Goal: Task Accomplishment & Management: Complete application form

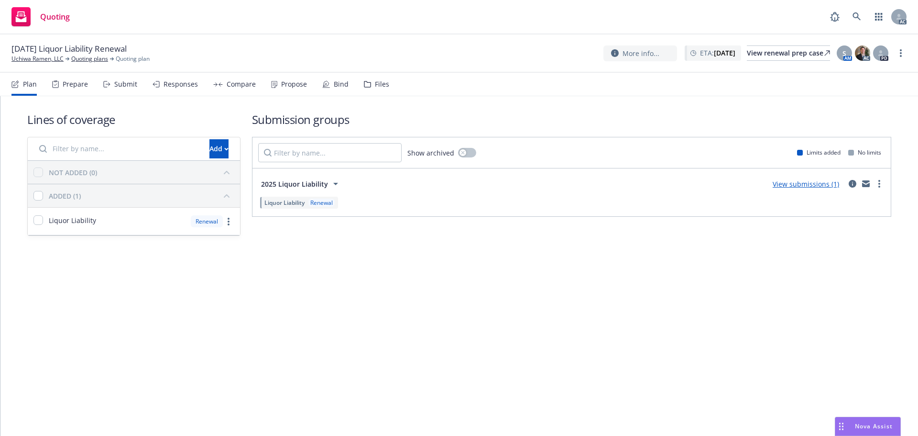
click at [122, 87] on div "Submit" at bounding box center [125, 84] width 23 height 8
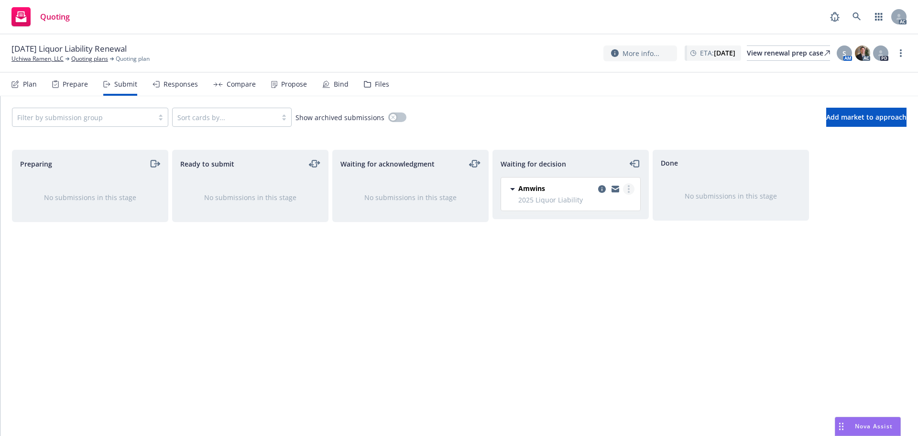
click at [632, 191] on link "more" at bounding box center [628, 188] width 11 height 11
click at [600, 246] on span "Add accepted decision" at bounding box center [587, 246] width 96 height 9
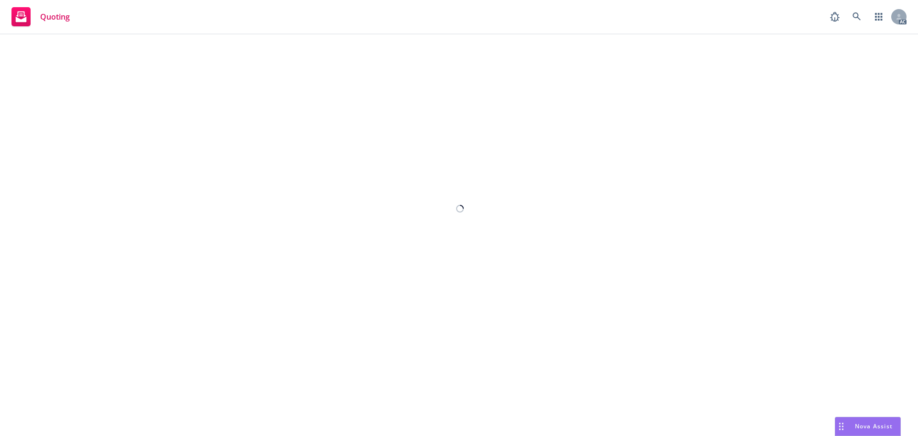
select select "12"
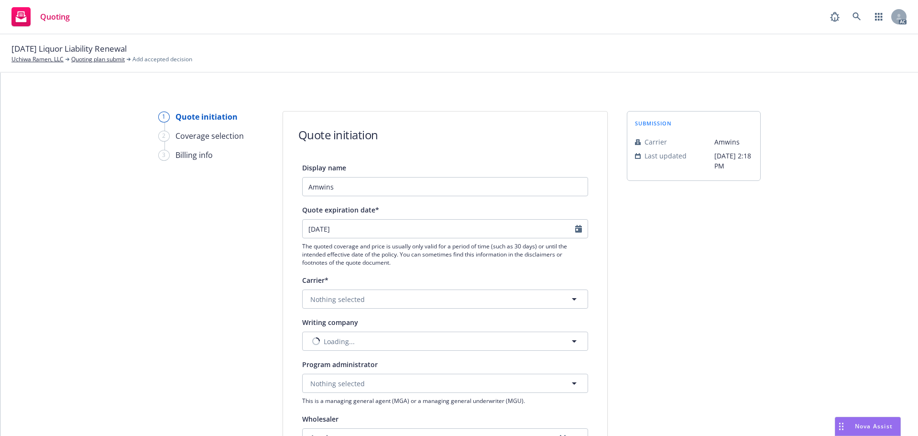
click at [583, 229] on div at bounding box center [581, 229] width 12 height 18
click at [575, 228] on icon "Calendar" at bounding box center [578, 229] width 7 height 8
click at [405, 254] on icon "button" at bounding box center [405, 252] width 6 height 6
select select "10"
click at [310, 324] on span "19" at bounding box center [310, 328] width 13 height 12
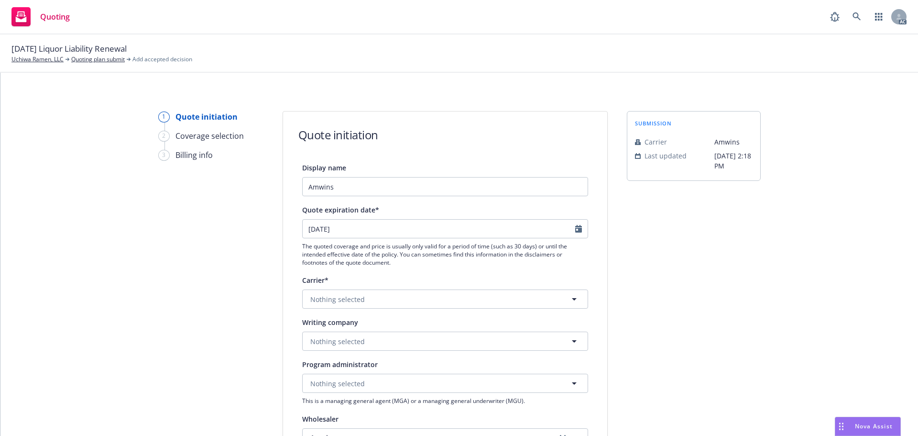
type input "[DATE]"
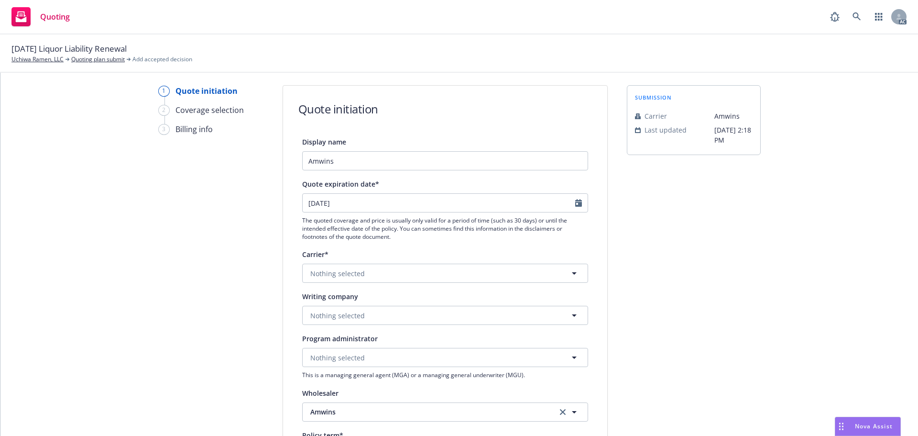
scroll to position [48, 0]
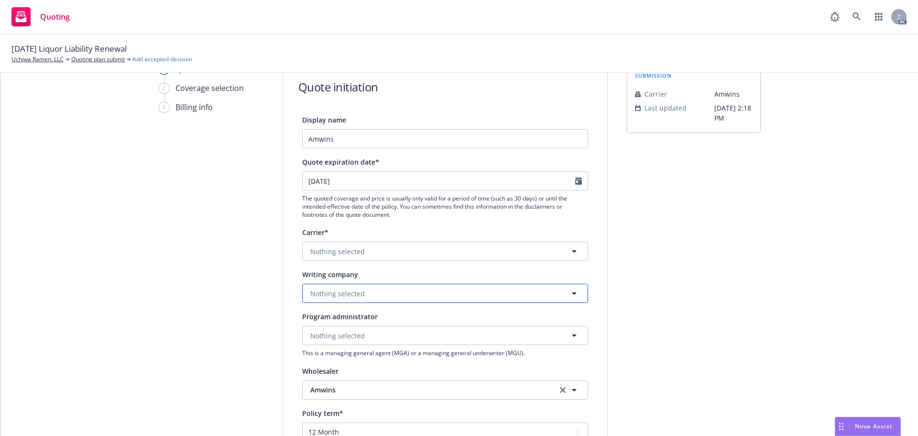
click at [347, 288] on button "Nothing selected" at bounding box center [445, 293] width 286 height 19
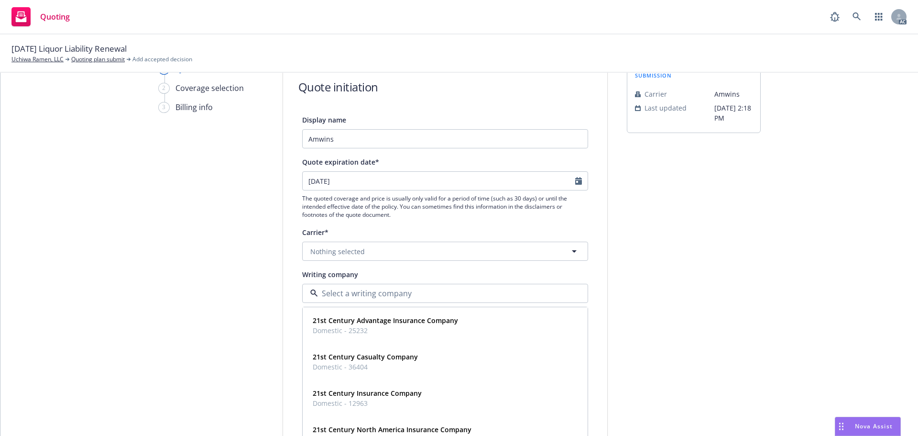
paste input "Mount [PERSON_NAME] Fire Insurance Company"
type input "Mount [PERSON_NAME] Fire Insurance Company"
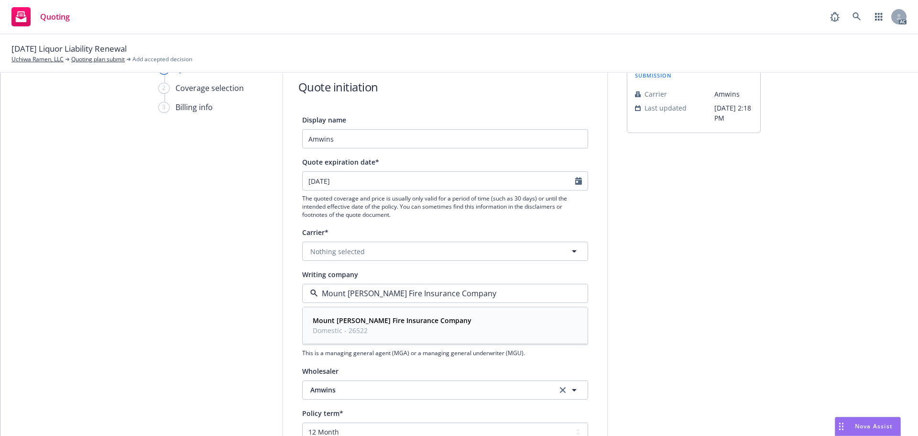
click at [341, 319] on strong "Mount [PERSON_NAME] Fire Insurance Company" at bounding box center [392, 320] width 159 height 9
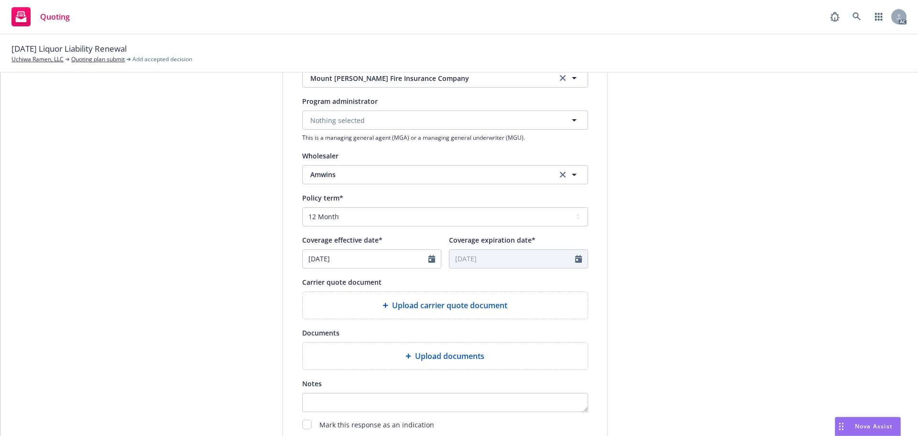
scroll to position [287, 0]
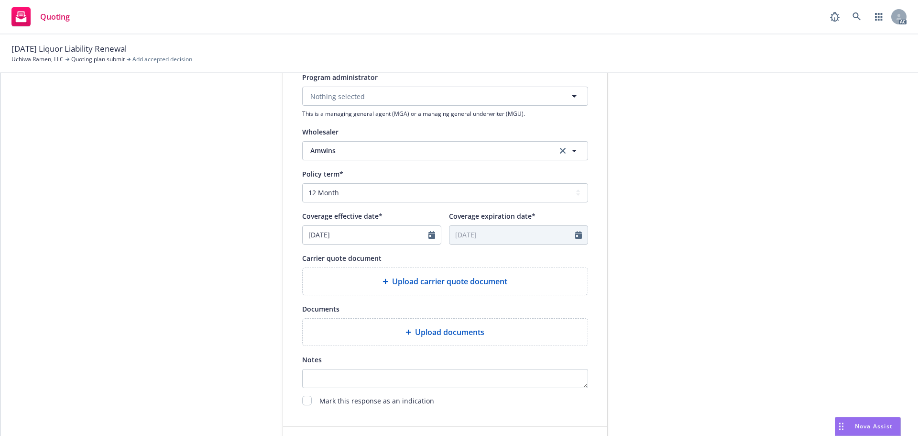
click at [404, 275] on div "Upload carrier quote document" at bounding box center [445, 281] width 285 height 27
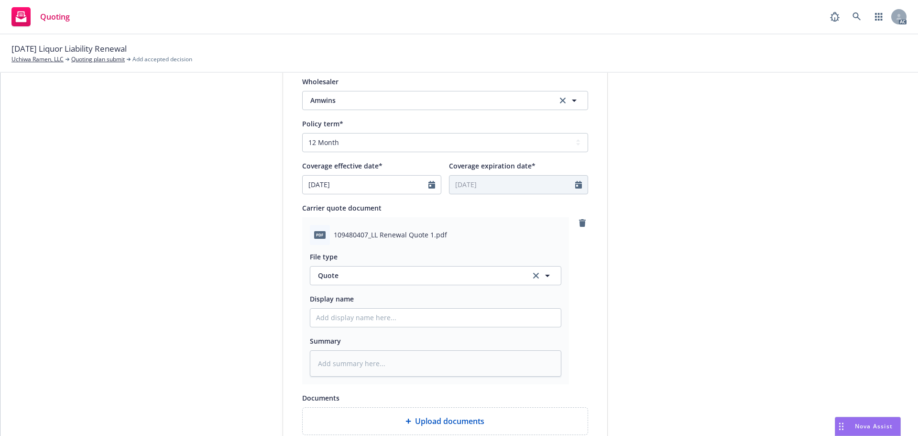
scroll to position [383, 0]
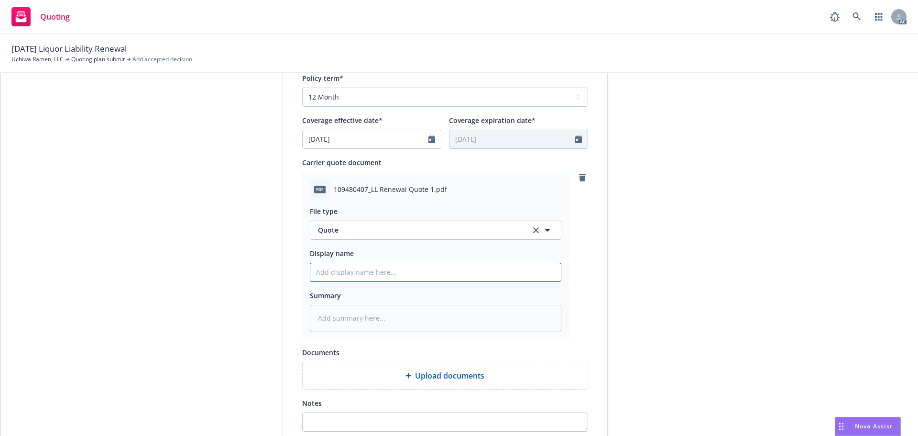
click at [329, 272] on input "Display name" at bounding box center [435, 272] width 251 height 18
type textarea "x"
type input "2"
type textarea "x"
type input "25"
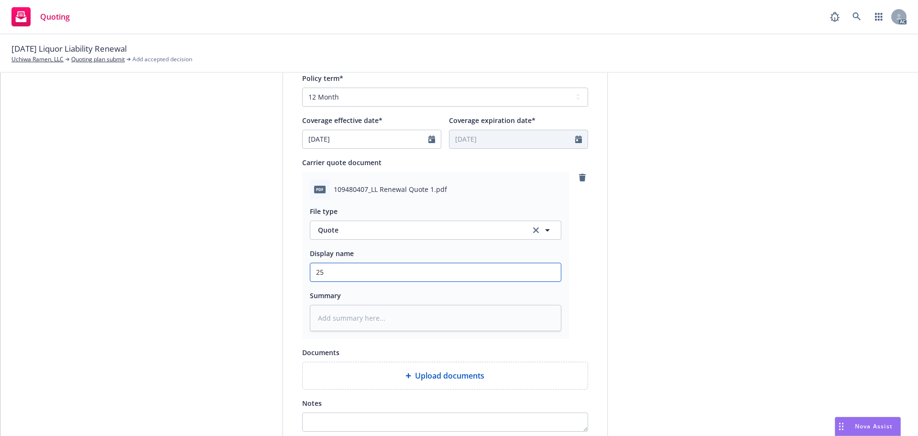
type textarea "x"
type input "25-"
type textarea "x"
type input "25-2"
type textarea "x"
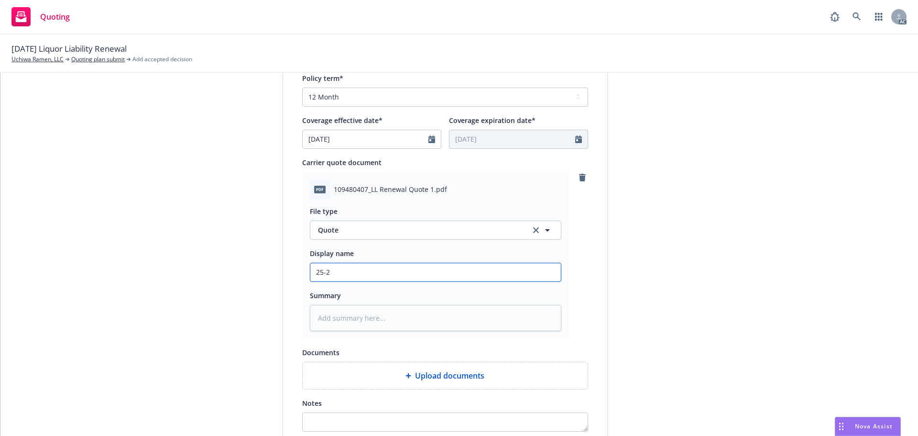
type input "25-26"
type textarea "x"
type input "25-26"
type textarea "x"
type input "25-26 L"
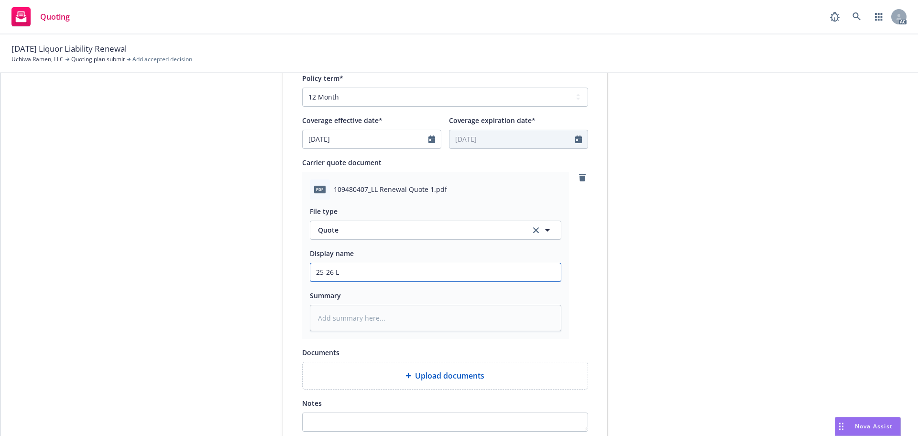
type textarea "x"
type input "25-26 Li"
type textarea "x"
type input "25-26 Liq"
type textarea "x"
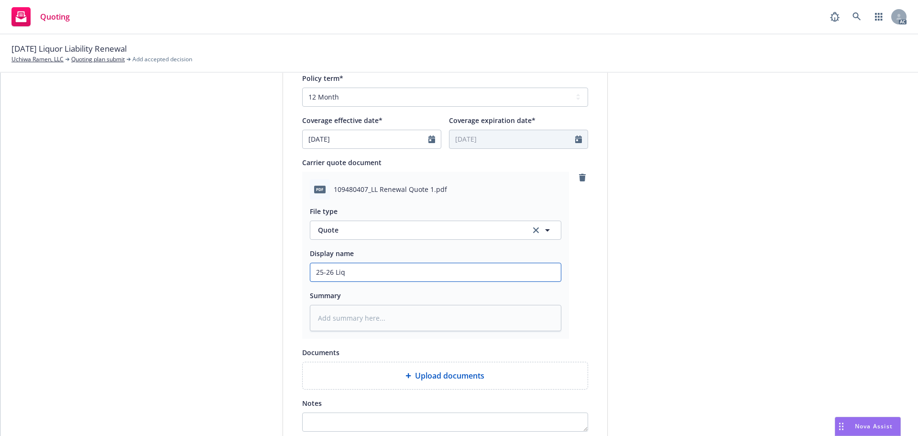
type input "25-26 Liqu"
type textarea "x"
type input "25-26 Liquo"
type textarea "x"
type input "25-26 Liquor"
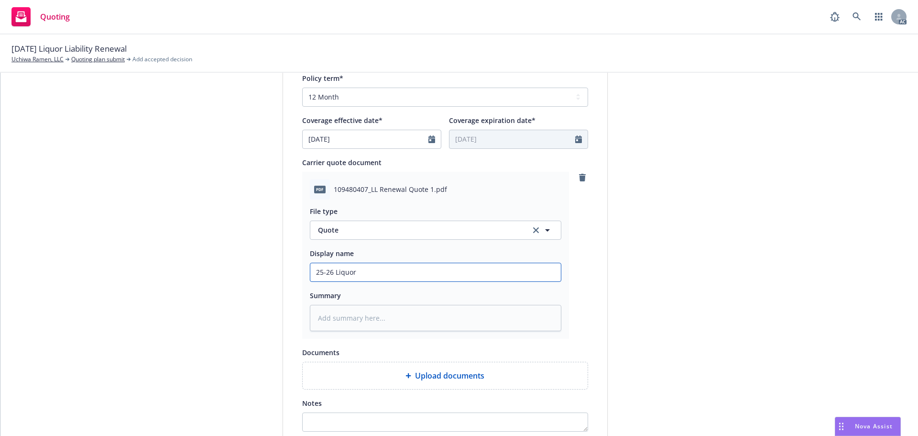
type textarea "x"
type input "25-26 Liquor L"
type textarea "x"
type input "25-26 Liquor Li"
type textarea "x"
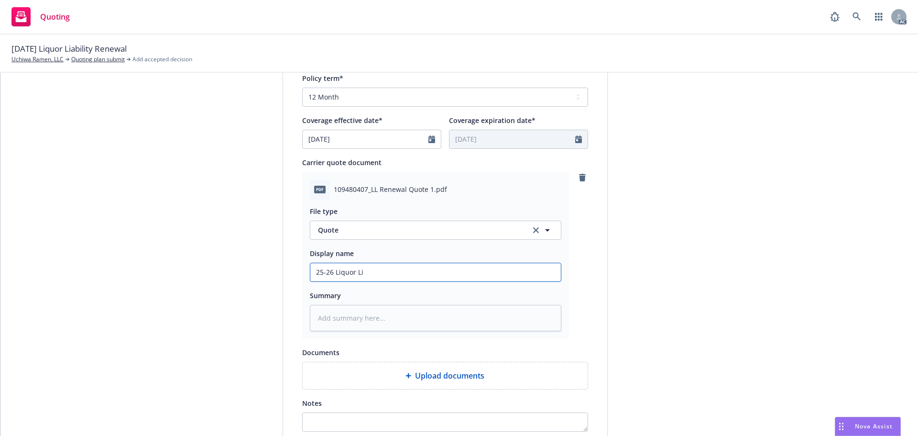
type input "25-26 Liquor Lia"
type textarea "x"
type input "25-26 Liquor Liab"
type textarea "x"
type input "25-26 Liquor Liabi"
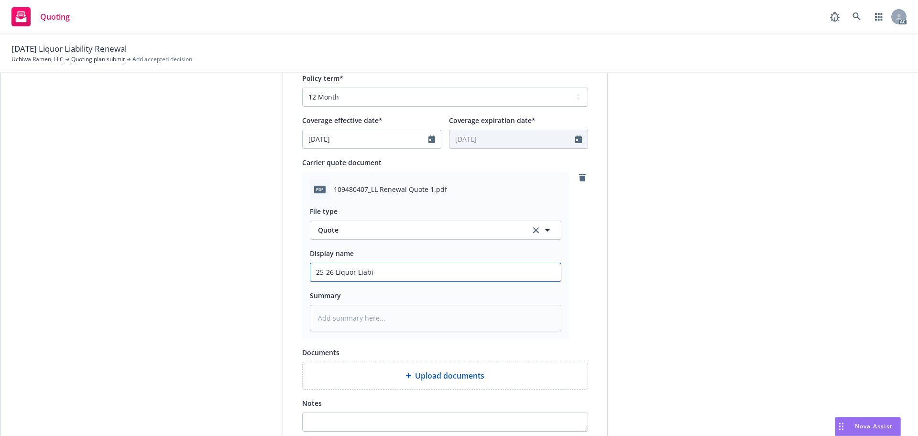
type textarea "x"
type input "25-26 Liquor Liabil"
type textarea "x"
type input "25-26 Liquor Liabili"
type textarea "x"
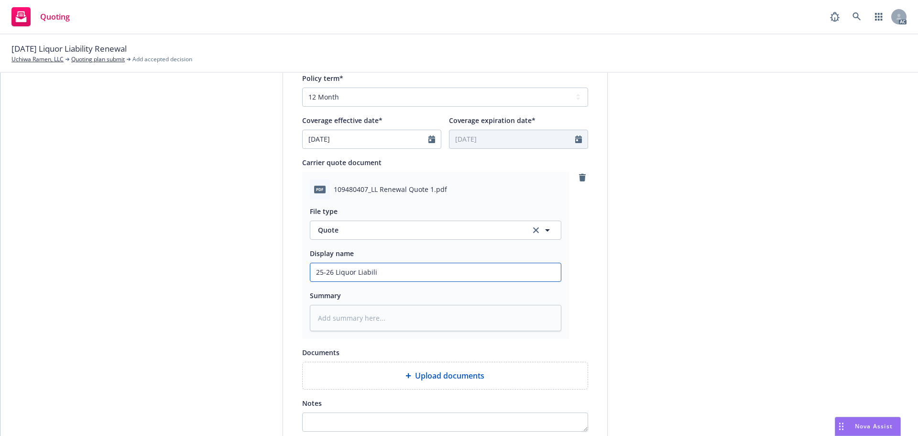
type input "25-26 Liquor Liabilit"
type textarea "x"
type input "25-26 Liquor Liability"
type textarea "x"
type input "25-26 Liquor Liability"
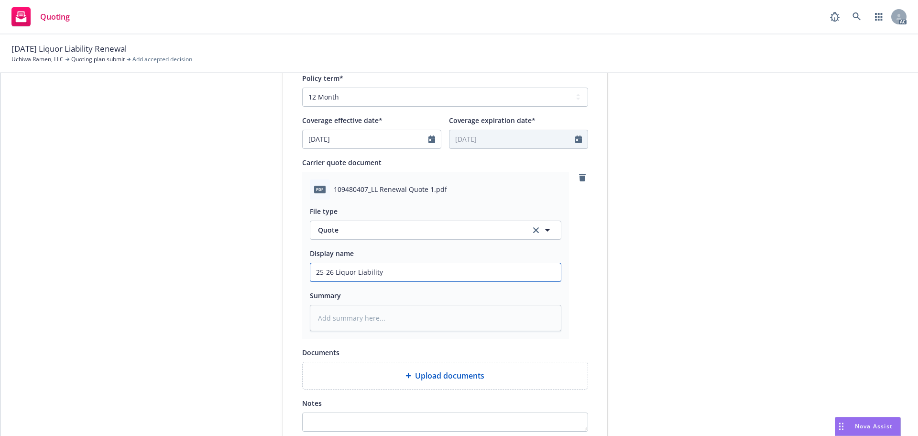
type textarea "x"
type input "25-26 Liquor Liability Q"
type textarea "x"
type input "25-26 Liquor Liability Qu"
type textarea "x"
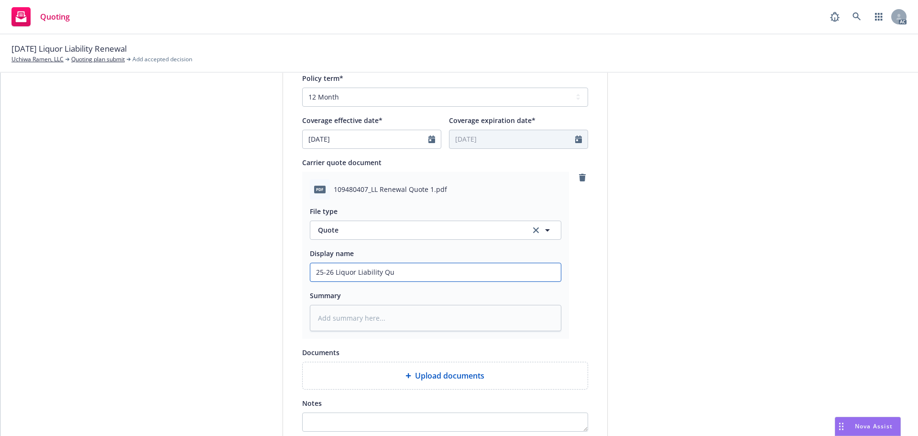
type input "25-26 Liquor Liability Quo"
type textarea "x"
type input "25-26 Liquor Liability Quot"
type textarea "x"
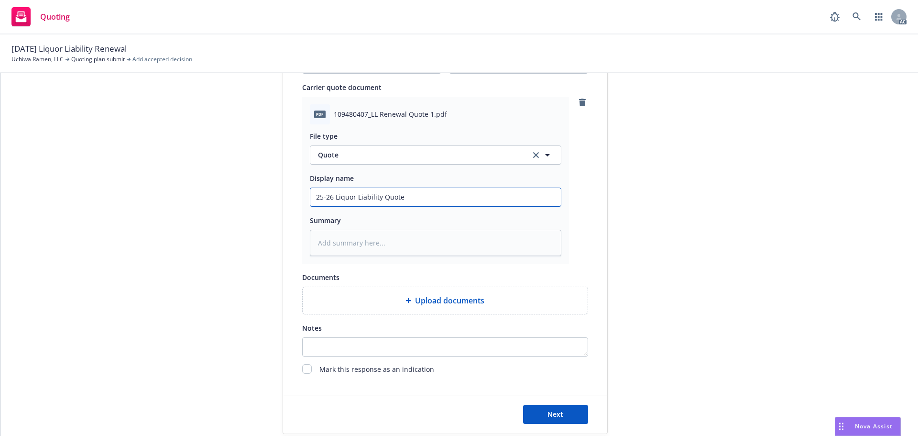
scroll to position [494, 0]
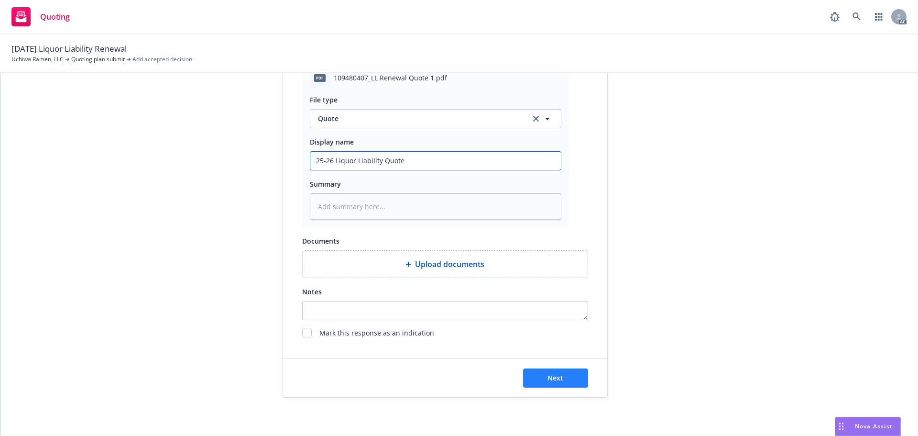
type input "25-26 Liquor Liability Quote"
click at [565, 374] on button "Next" at bounding box center [555, 377] width 65 height 19
type textarea "x"
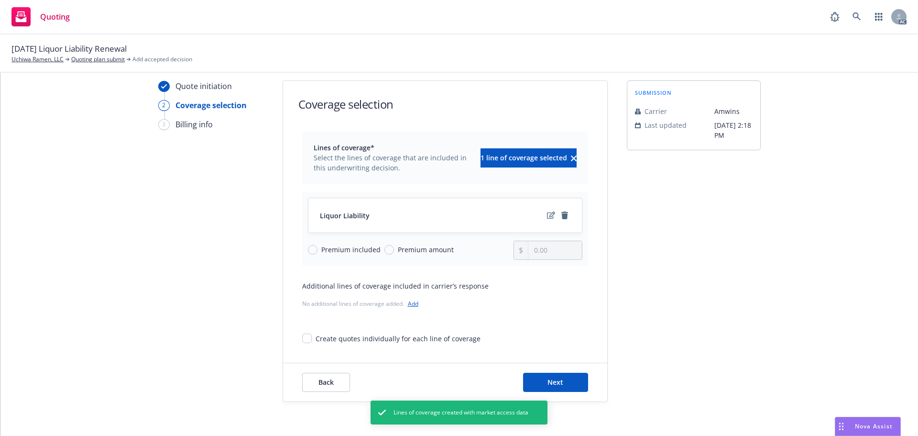
scroll to position [35, 0]
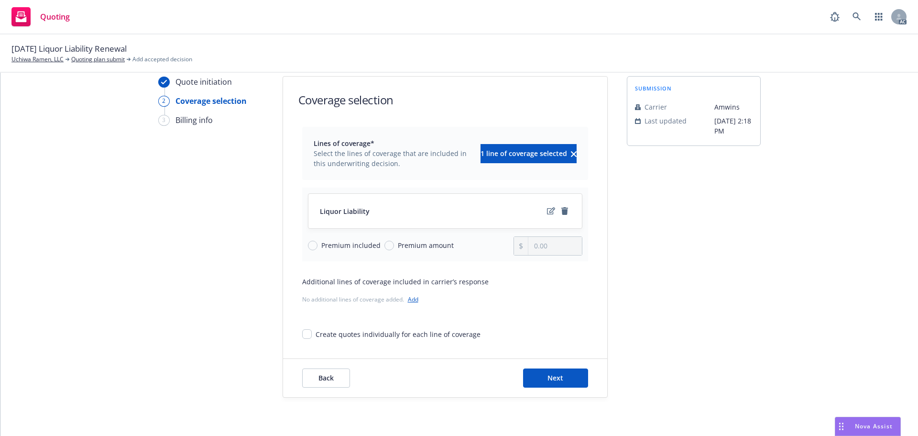
drag, startPoint x: 790, startPoint y: 204, endPoint x: 776, endPoint y: 216, distance: 18.0
click at [790, 204] on div "Quote initiation 2 Coverage selection 3 Billing info Coverage selection Lines o…" at bounding box center [459, 236] width 895 height 321
click at [553, 372] on button "Next" at bounding box center [555, 377] width 65 height 19
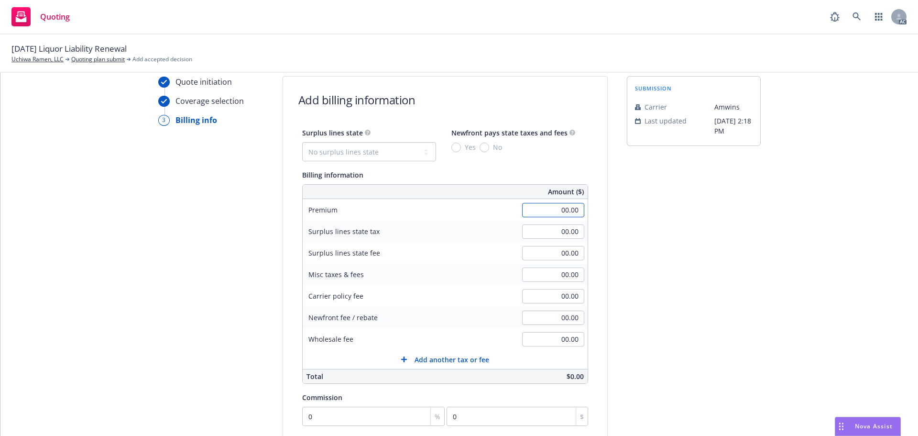
click at [539, 209] on input "00.00" at bounding box center [553, 210] width 62 height 14
type input "1,078.00"
click at [344, 150] on select "No surplus lines state [US_STATE] [US_STATE] [US_STATE] [US_STATE] [US_STATE] […" at bounding box center [369, 151] width 134 height 19
select select "CA"
type input "32.34"
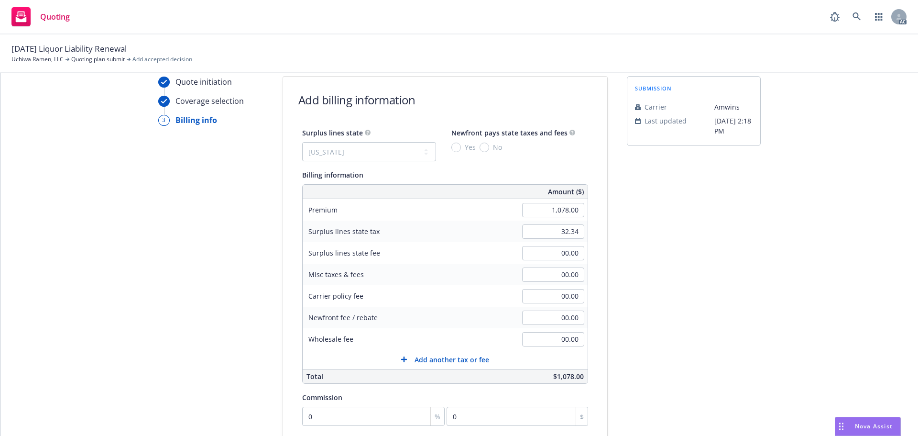
type input "1.94"
click at [533, 338] on input "00.00" at bounding box center [553, 339] width 62 height 14
type input "275.00"
click at [666, 279] on div "submission Carrier [PERSON_NAME] Last updated [DATE] 2:18 PM" at bounding box center [694, 320] width 134 height 489
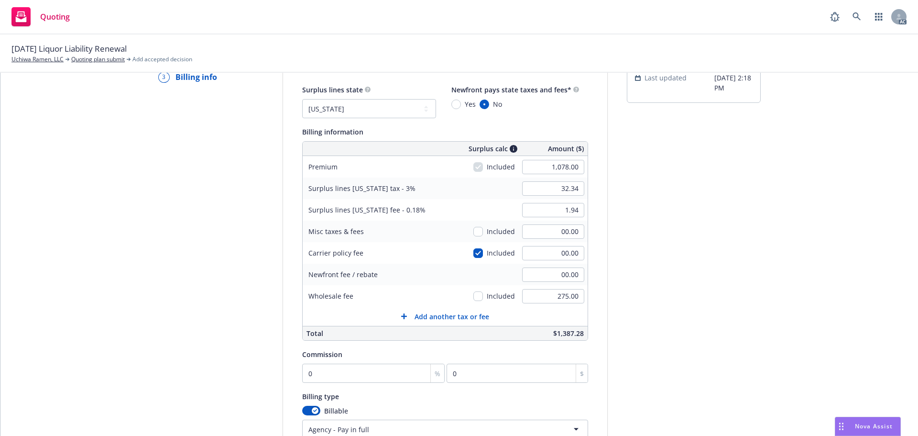
scroll to position [131, 0]
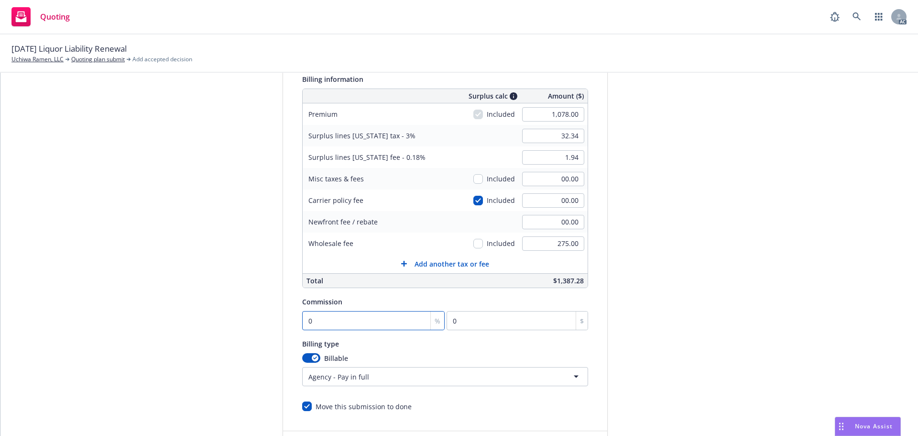
click at [369, 321] on input "0" at bounding box center [373, 320] width 143 height 19
type input "1"
type input "10.78"
type input "10"
type input "107.8"
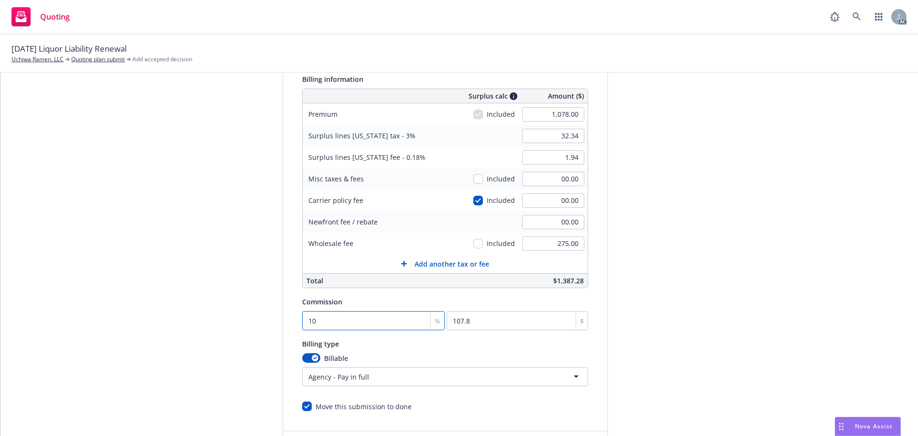
type input "10"
click at [782, 203] on div "Quote initiation Coverage selection 3 Billing info Add billing information Surp…" at bounding box center [459, 224] width 895 height 489
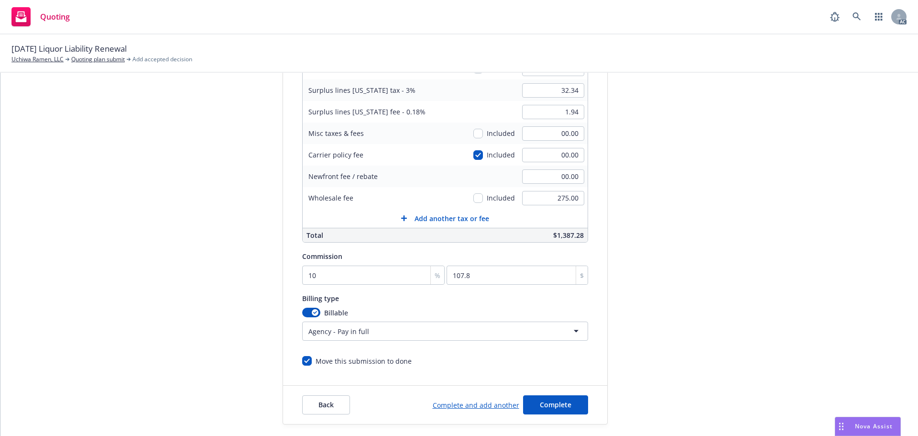
scroll to position [203, 0]
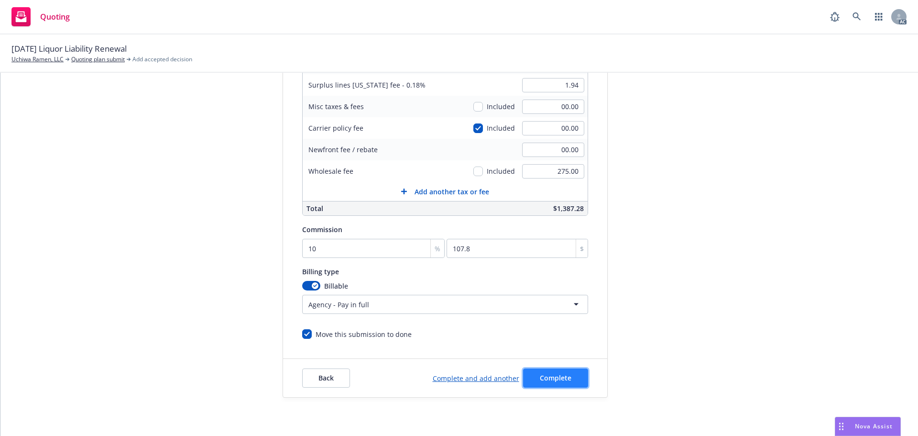
click at [551, 370] on button "Complete" at bounding box center [555, 377] width 65 height 19
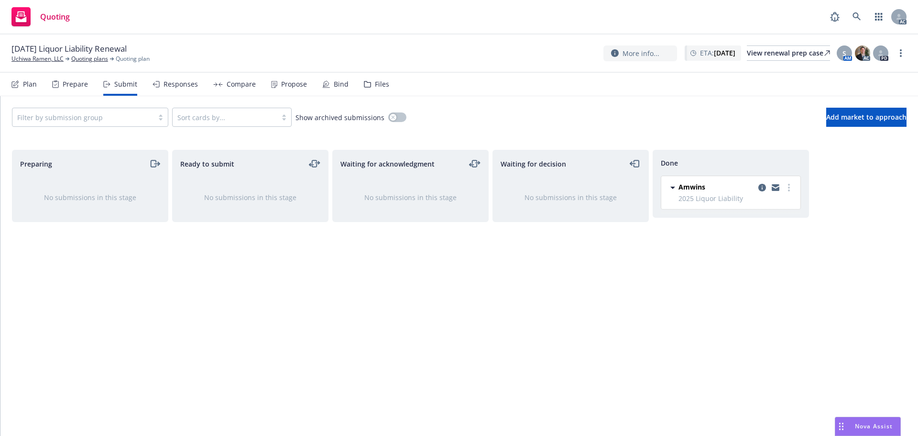
drag, startPoint x: 266, startPoint y: 85, endPoint x: 327, endPoint y: 86, distance: 60.8
click at [265, 85] on div "Plan Prepare Submit Responses Compare Propose Bind Files" at bounding box center [200, 84] width 378 height 23
click at [275, 86] on div "Propose" at bounding box center [289, 84] width 36 height 23
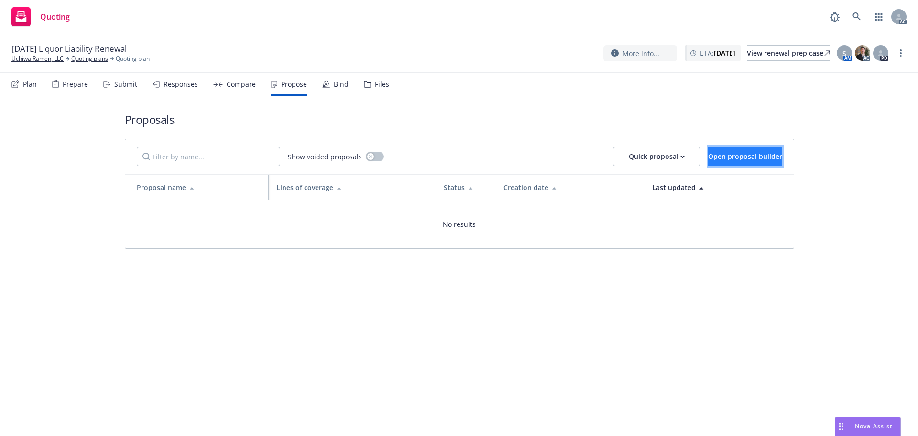
click at [754, 155] on span "Open proposal builder" at bounding box center [745, 156] width 74 height 9
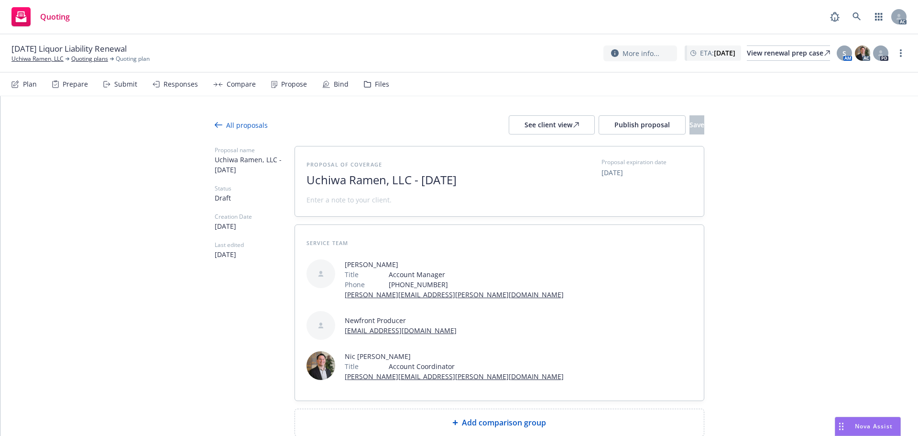
drag, startPoint x: 463, startPoint y: 185, endPoint x: 240, endPoint y: 184, distance: 222.4
click at [241, 184] on div "Proposal name [PERSON_NAME], LLC - [DATE] Status Draft Creation Date [DATE] Las…" at bounding box center [460, 291] width 490 height 290
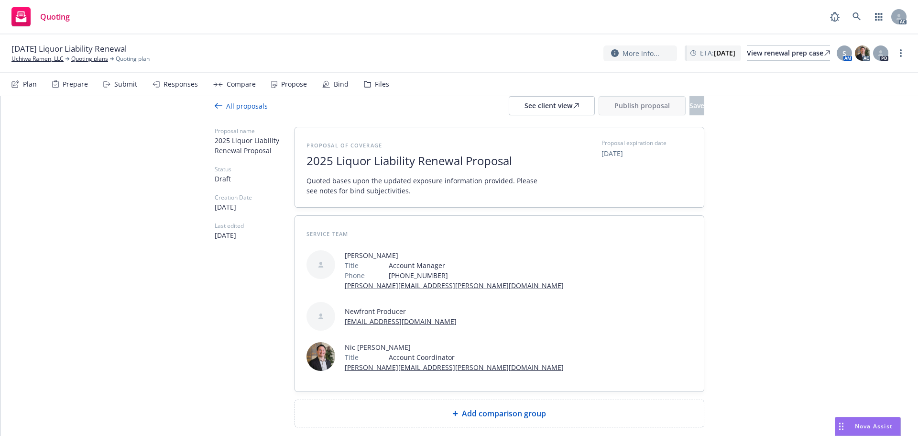
scroll to position [28, 0]
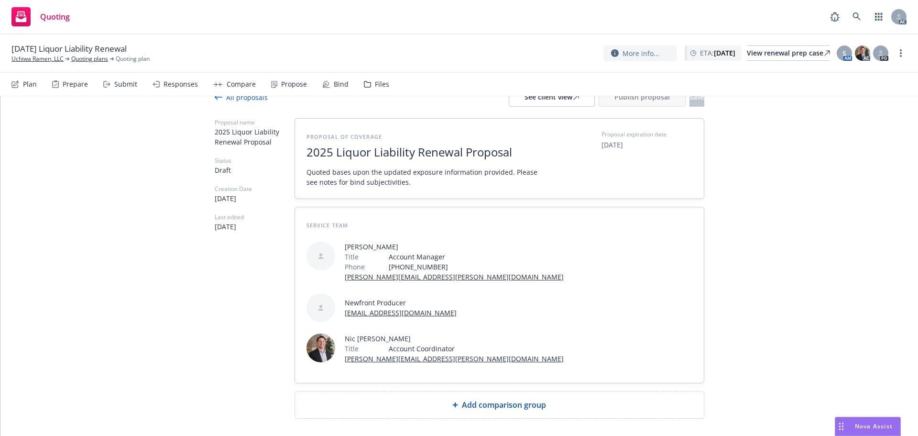
click at [466, 399] on span "Add comparison group" at bounding box center [504, 404] width 84 height 11
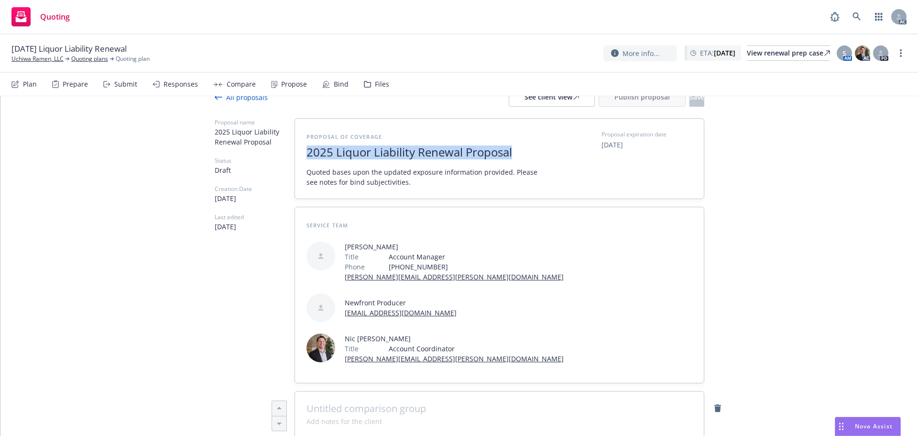
drag, startPoint x: 511, startPoint y: 152, endPoint x: 243, endPoint y: 159, distance: 268.5
copy span "2025 Liquor Liability Renewal Proposal"
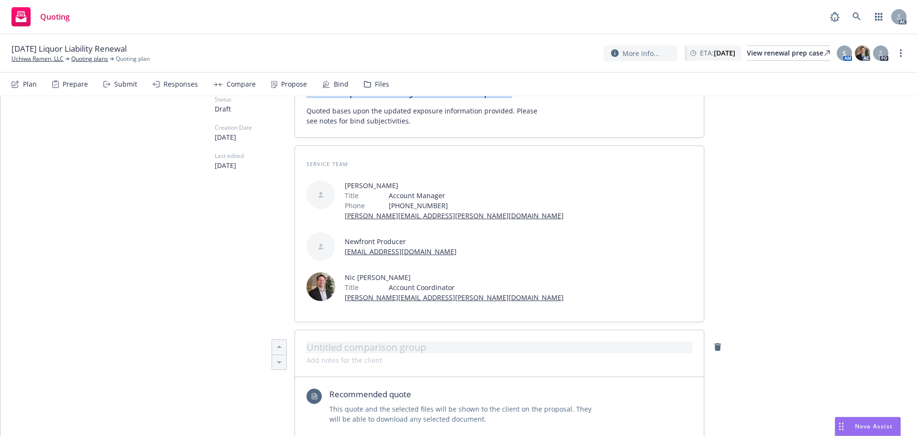
scroll to position [171, 0]
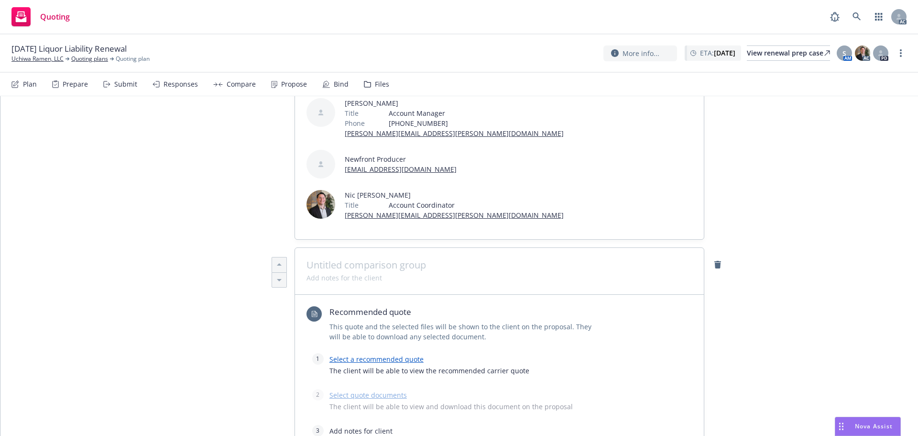
type textarea "x"
click at [356, 259] on span at bounding box center [500, 264] width 386 height 11
paste span
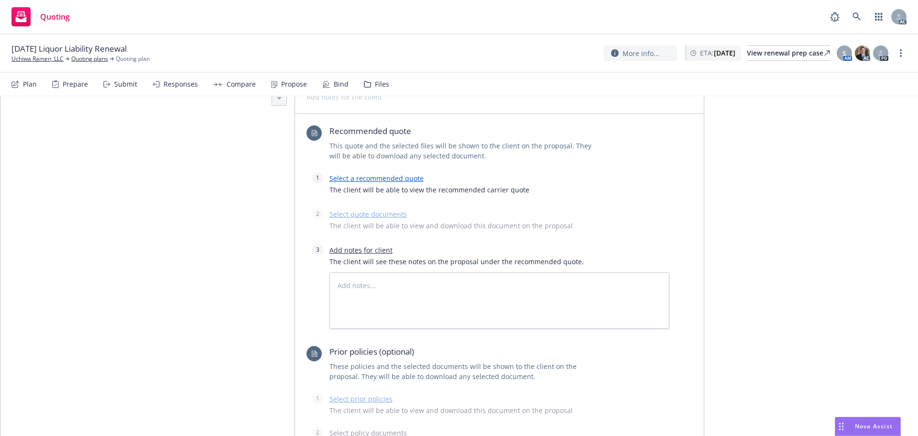
scroll to position [363, 0]
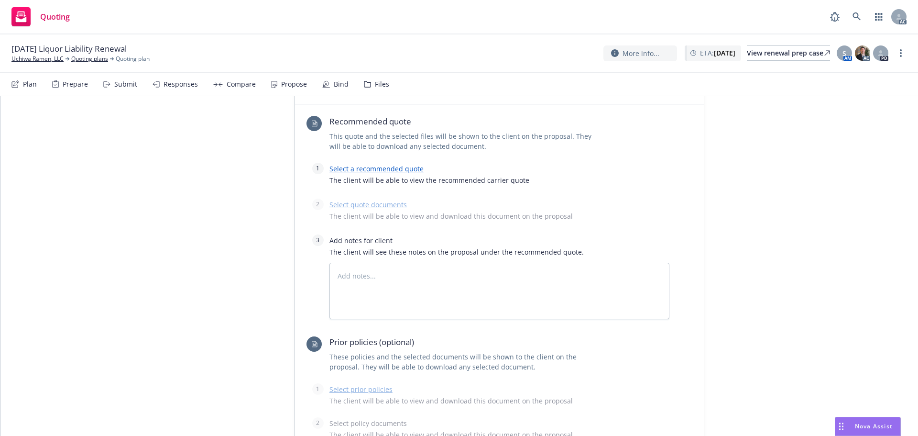
click at [358, 163] on div "Select a recommended quote The client will be able to view the recommended carr…" at bounding box center [500, 177] width 340 height 28
click at [360, 164] on link "Select a recommended quote" at bounding box center [377, 168] width 94 height 9
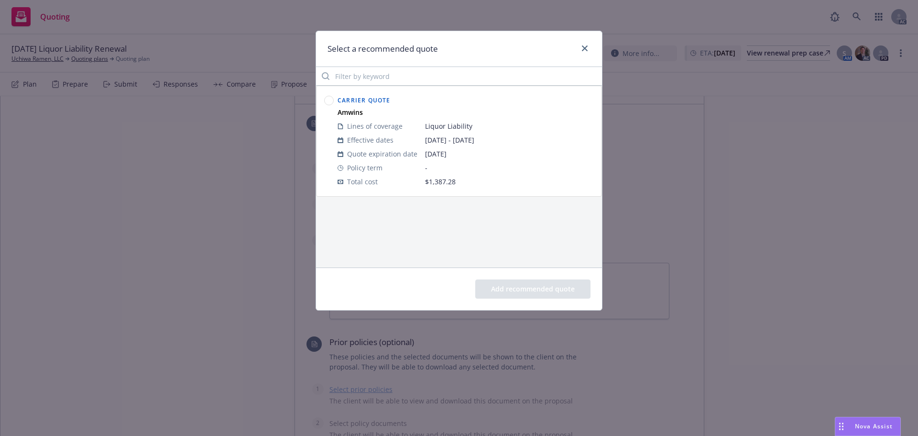
click at [332, 103] on circle at bounding box center [329, 100] width 9 height 9
click at [511, 283] on button "Add recommended quote" at bounding box center [533, 288] width 115 height 19
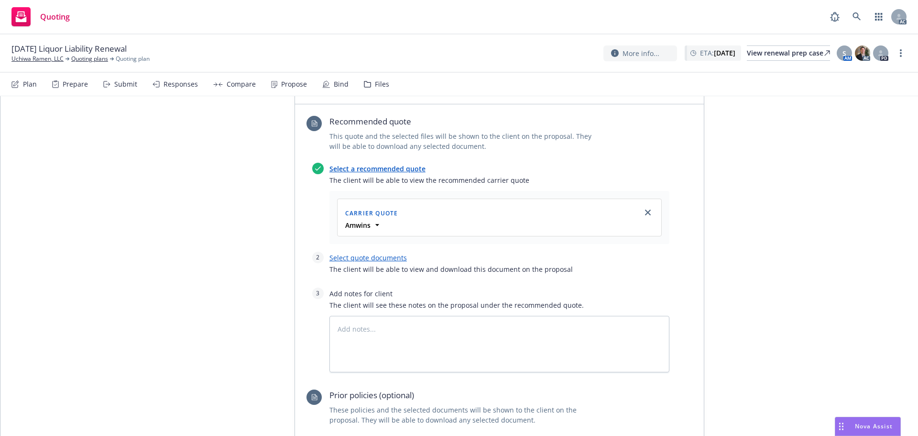
click at [354, 253] on link "Select quote documents" at bounding box center [368, 257] width 77 height 9
type textarea "x"
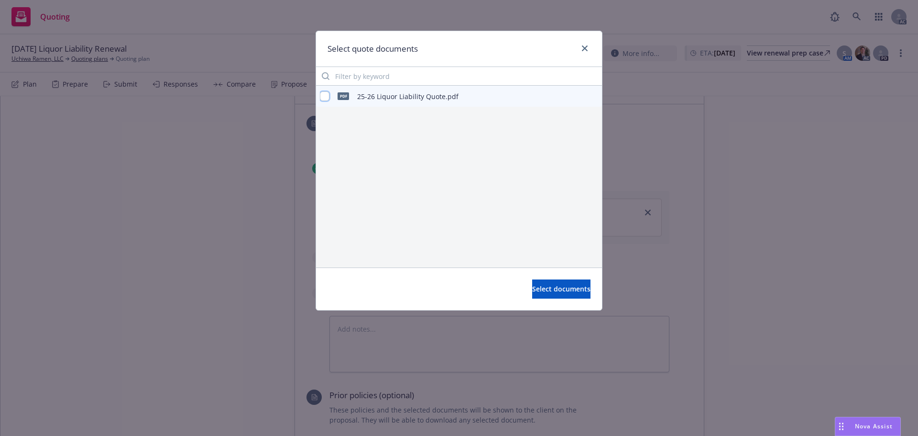
click at [323, 92] on input "checkbox" at bounding box center [325, 96] width 10 height 10
checkbox input "true"
click at [538, 291] on span "Select documents" at bounding box center [561, 288] width 58 height 9
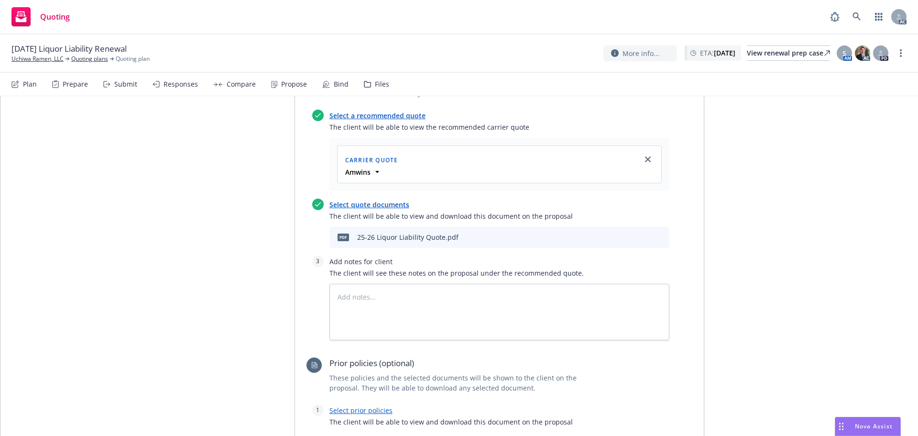
scroll to position [506, 0]
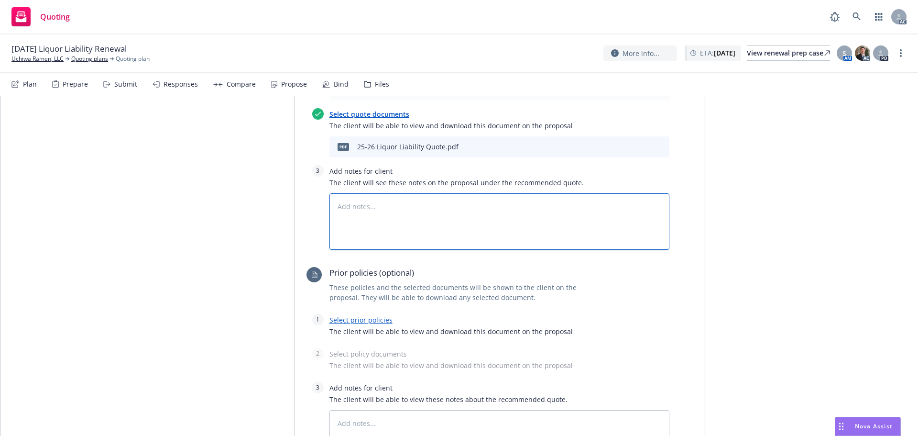
click at [407, 193] on textarea at bounding box center [500, 221] width 340 height 56
type textarea "x"
type textarea "B"
type textarea "x"
type textarea "Bi"
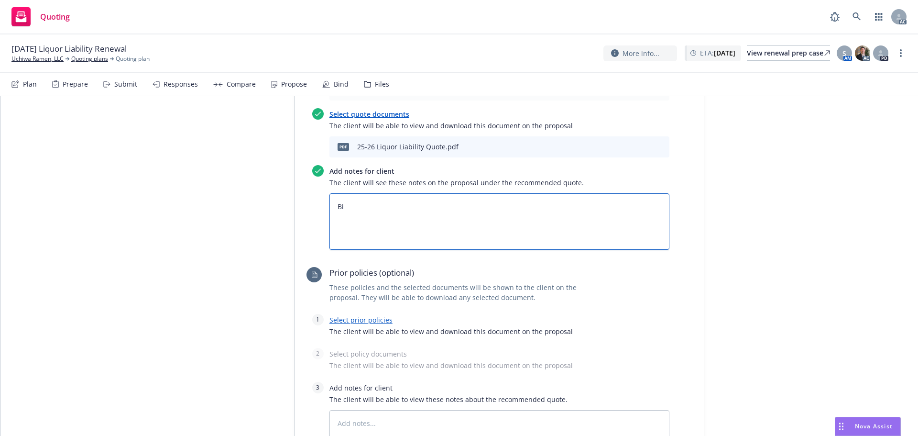
type textarea "x"
type textarea "Bin"
type textarea "x"
type textarea "Bind"
type textarea "x"
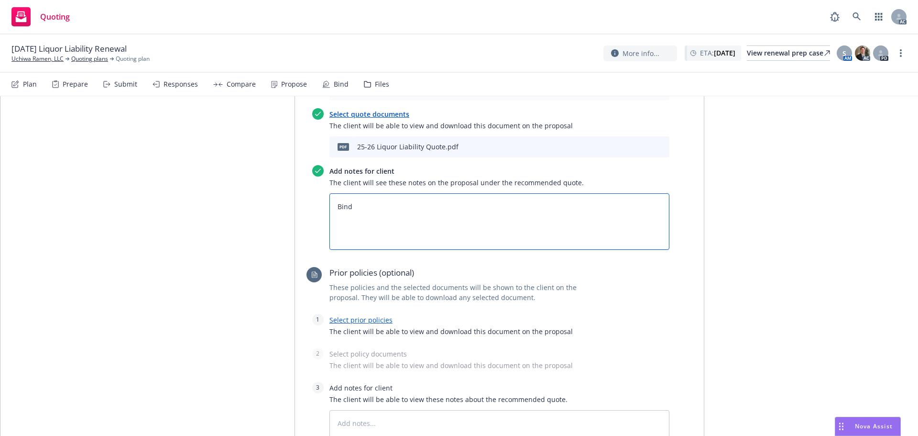
type textarea "Bind"
type textarea "x"
type textarea "Bind S"
type textarea "x"
type textarea "Bind Su"
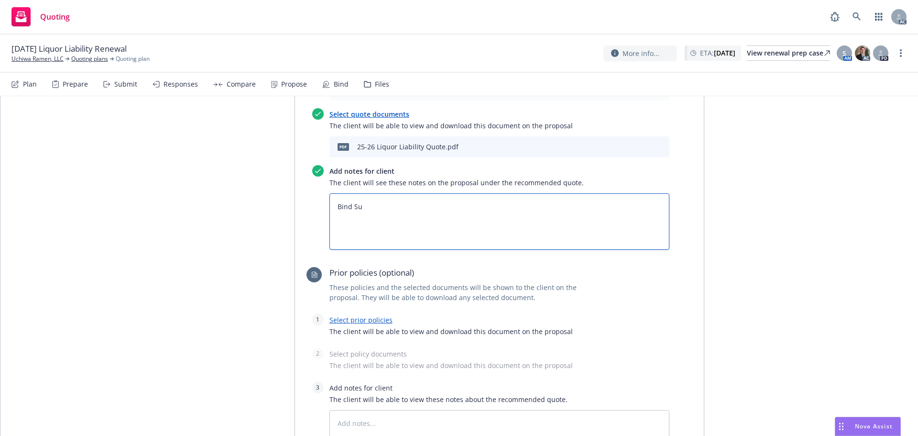
type textarea "x"
type textarea "Bind Sub"
type textarea "x"
type textarea "Bind Subj"
type textarea "x"
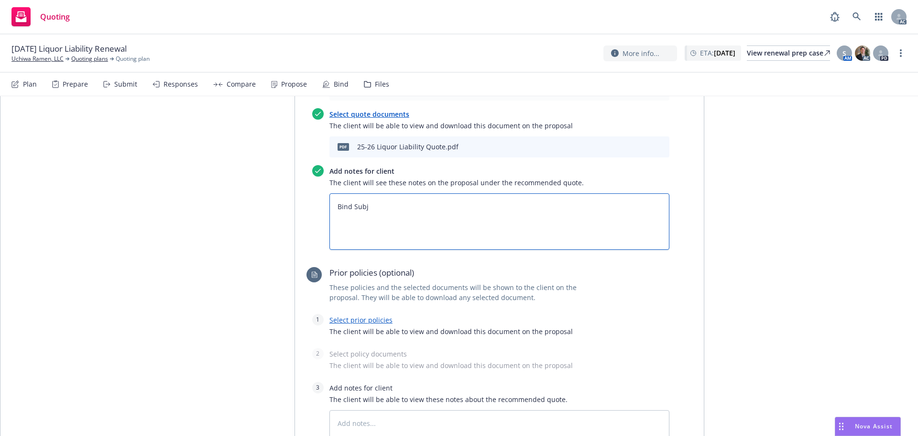
type textarea "Bind Subje"
type textarea "x"
type textarea "Bind Subjec"
type textarea "x"
type textarea "Bind Subject"
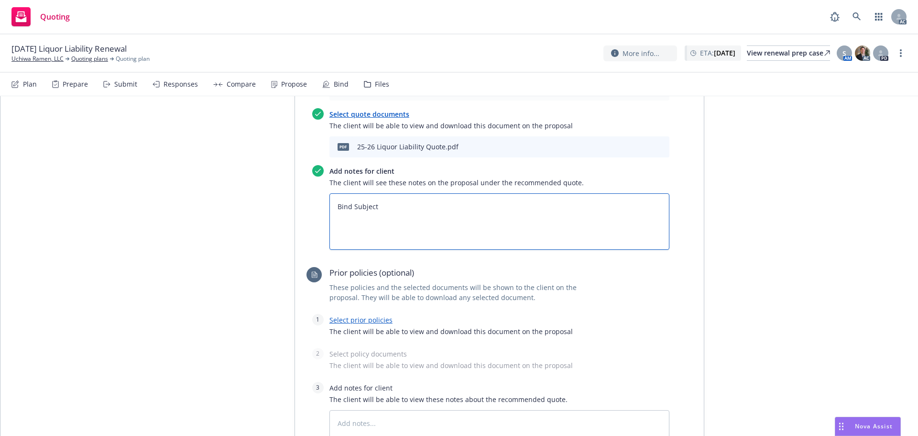
type textarea "x"
type textarea "Bind Subjecti"
type textarea "x"
type textarea "Bind Subjectiv"
type textarea "x"
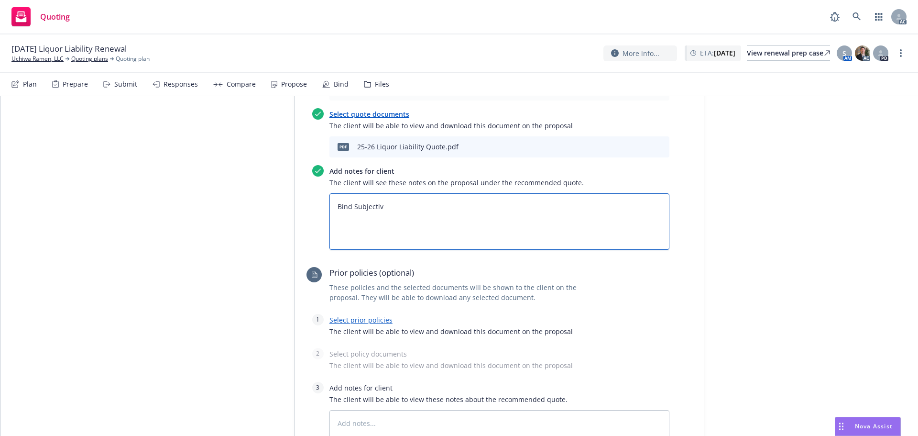
type textarea "Bind Subjectivi"
type textarea "x"
type textarea "Bind Subjectivit"
type textarea "x"
type textarea "Bind Subjectiviti"
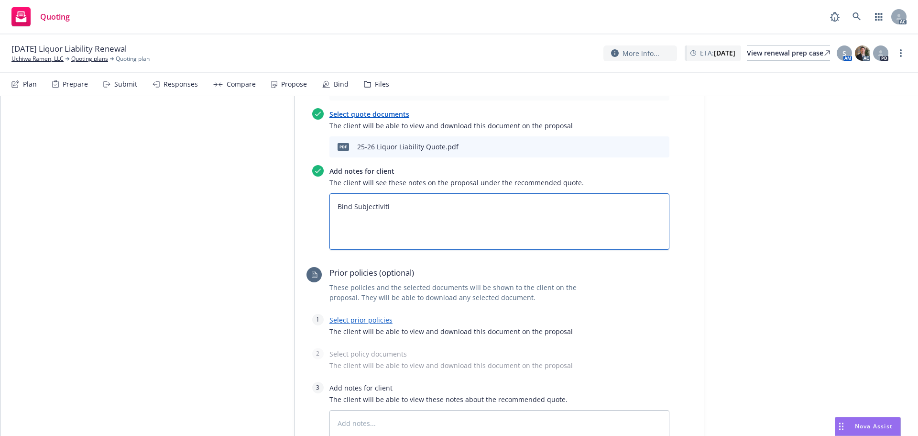
type textarea "x"
type textarea "Bind Subjectivitie"
type textarea "x"
type textarea "Bind Subjectivities"
type textarea "x"
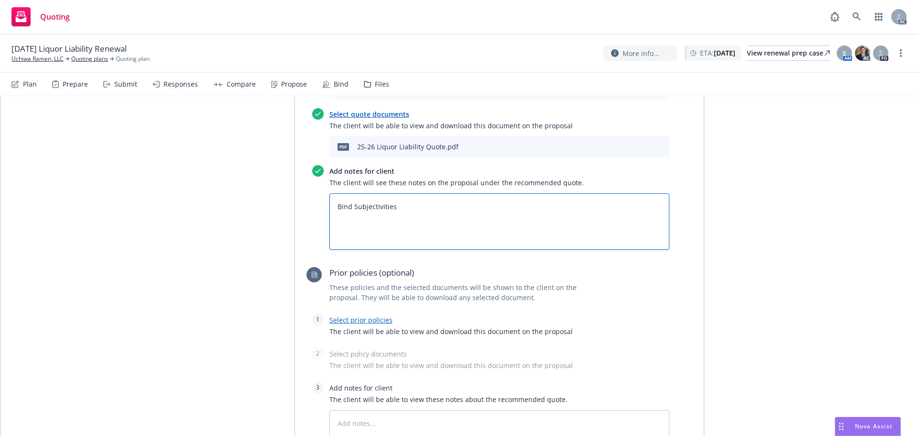
type textarea "Bind Subjectivities:"
type textarea "x"
type textarea "Bind Subjectivities:"
click at [374, 193] on textarea "Bind Subjectivities:" at bounding box center [500, 221] width 340 height 56
paste textarea "Our completed Confirmation of Material Information Form (attached) signed & dat…"
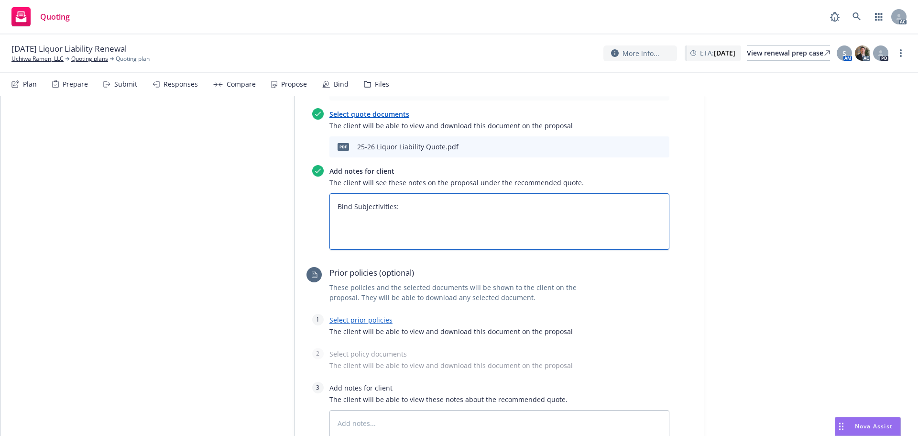
type textarea "x"
type textarea "Bind Subjectivities: Our completed Confirmation of Material Information Form (a…"
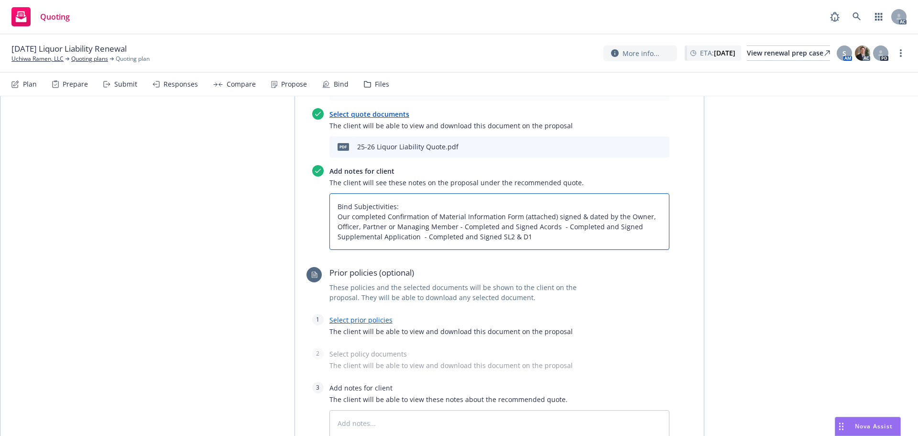
click at [337, 193] on textarea "Bind Subjectivities: Our completed Confirmation of Material Information Form (a…" at bounding box center [500, 221] width 340 height 56
type textarea "x"
type textarea "Bind Subjectivities: 1Our completed Confirmation of Material Information Form (…"
type textarea "x"
type textarea "Bind Subjectivities: 1.Our completed Confirmation of Material Information Form …"
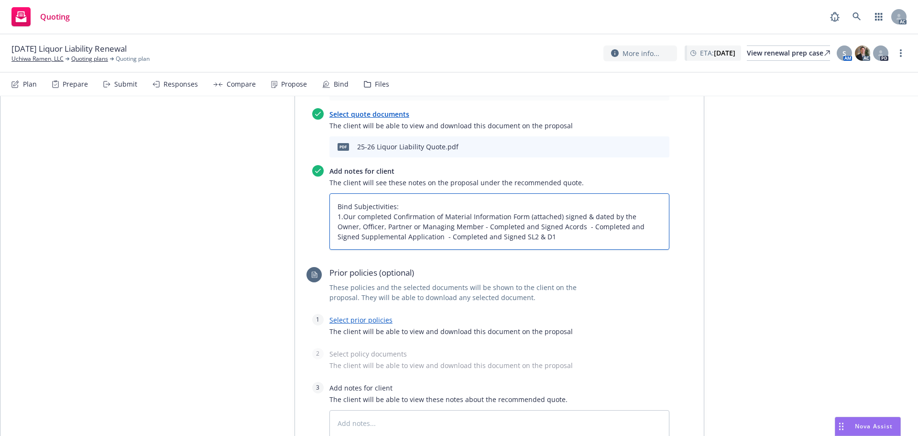
type textarea "x"
type textarea "Bind Subjectivities: 1. Our completed Confirmation of Material Information Form…"
click at [454, 193] on textarea "Bind Subjectivities: 1. Our completed Confirmation of Material Information Form…" at bounding box center [500, 221] width 340 height 56
type textarea "x"
type textarea "Bind Subjectivities: 1. Our completed Confirmation of Material Information Form…"
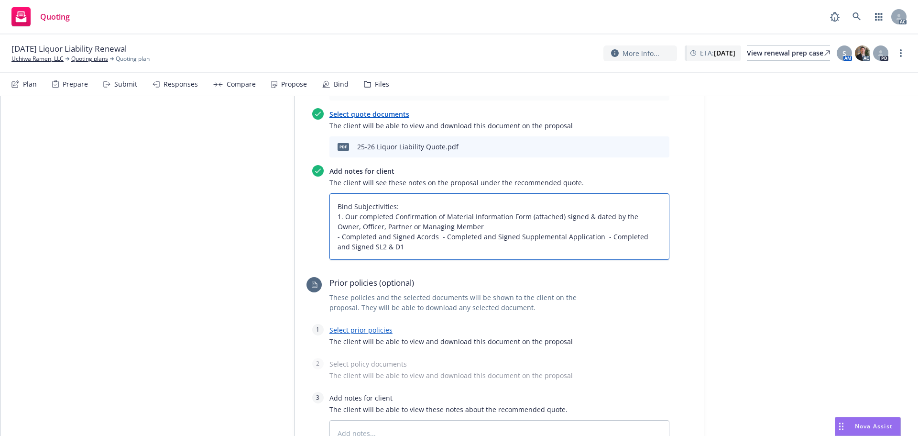
type textarea "x"
type textarea "Bind Subjectivities: 1. Our completed Confirmation of Material Information Form…"
type textarea "x"
type textarea "Bind Subjectivities: 1. Our completed Confirmation of Material Information Form…"
type textarea "x"
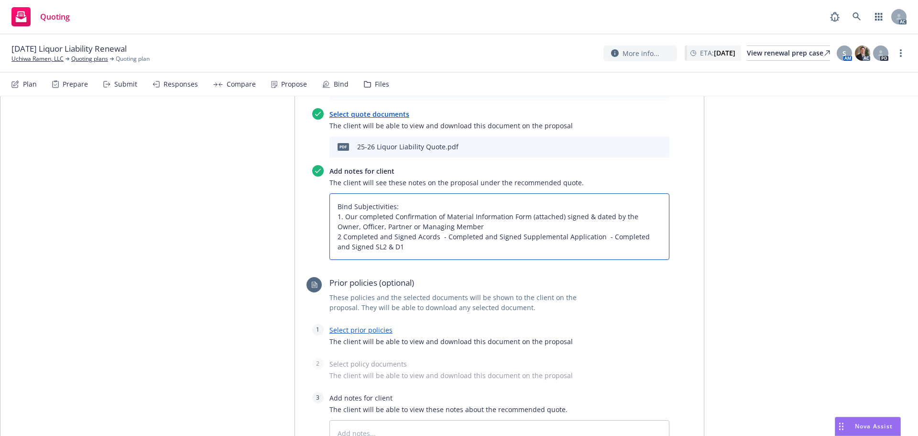
type textarea "Bind Subjectivities: 1. Our completed Confirmation of Material Information Form…"
drag, startPoint x: 437, startPoint y: 195, endPoint x: 451, endPoint y: 190, distance: 15.3
click at [439, 194] on textarea "Bind Subjectivities: 1. Our completed Confirmation of Material Information Form…" at bounding box center [500, 226] width 340 height 66
type textarea "x"
type textarea "Bind Subjectivities: 1. Our completed Confirmation of Material Information Form…"
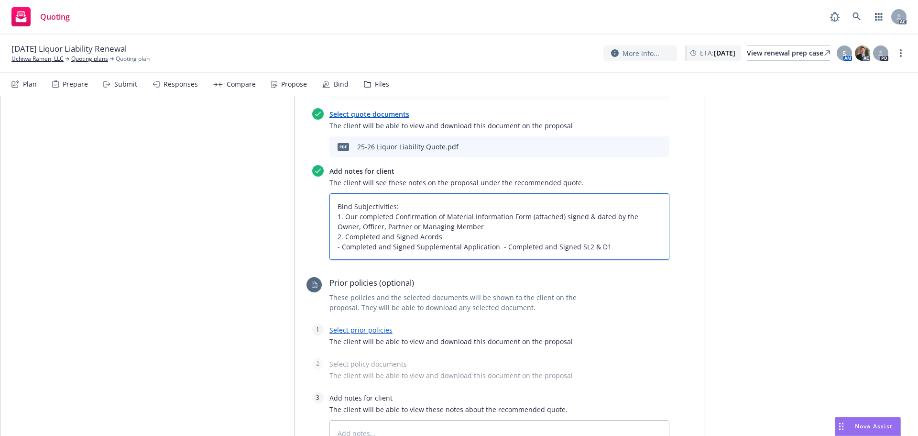
type textarea "x"
type textarea "Bind Subjectivities: 1. Our completed Confirmation of Material Information Form…"
type textarea "x"
type textarea "Bind Subjectivities: 1. Our completed Confirmation of Material Information Form…"
click at [496, 206] on textarea "Bind Subjectivities: 1. Our completed Confirmation of Material Information Form…" at bounding box center [500, 226] width 340 height 66
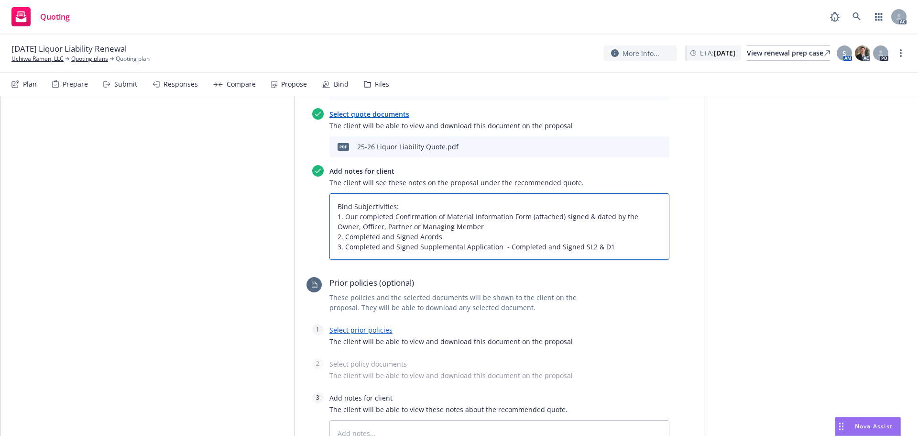
type textarea "x"
type textarea "Bind Subjectivities: 1. Our completed Confirmation of Material Information Form…"
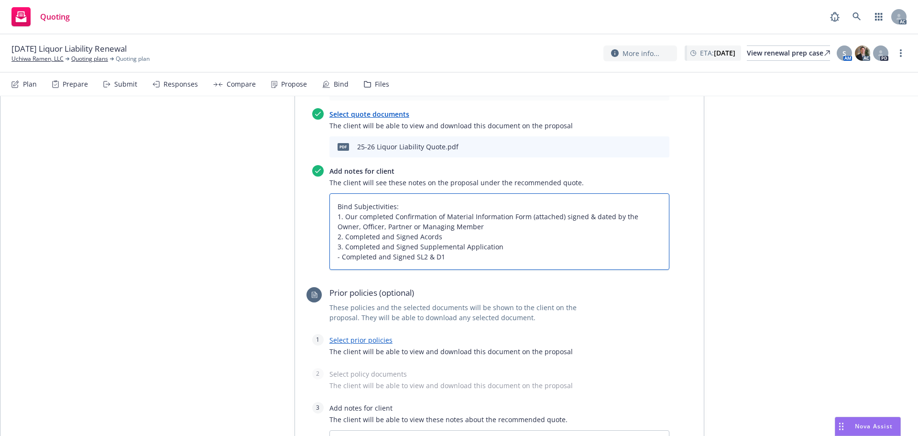
type textarea "x"
type textarea "Bind Subjectivities: 1. Our completed Confirmation of Material Information Form…"
type textarea "x"
type textarea "Bind Subjectivities: 1. Our completed Confirmation of Material Information Form…"
type textarea "x"
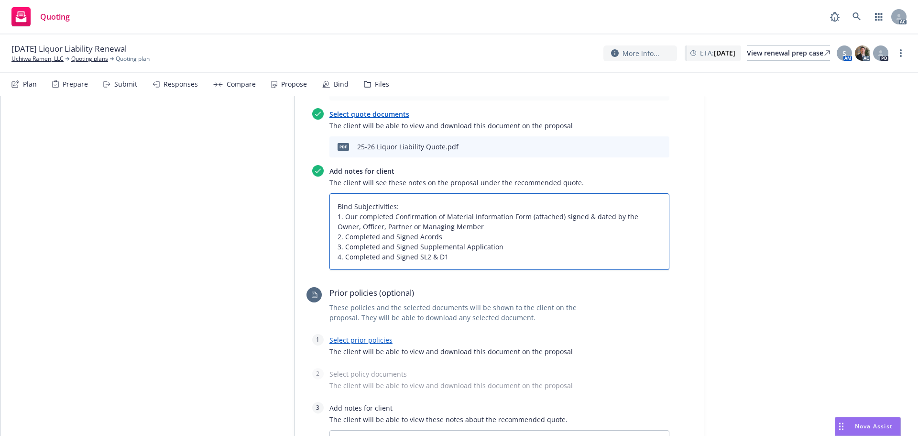
type textarea "Bind Subjectivities: 1. Our completed Confirmation of Material Information Form…"
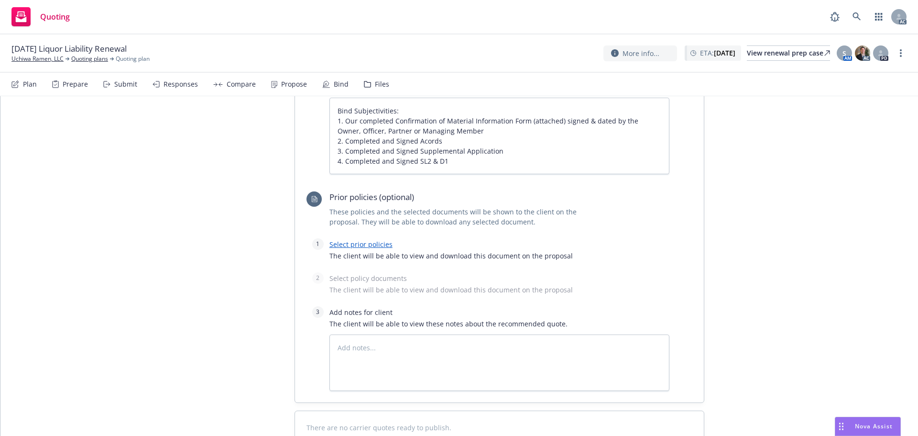
click at [348, 238] on div "Select prior policies The client will be able to view and download this documen…" at bounding box center [500, 252] width 340 height 28
click at [348, 240] on link "Select prior policies" at bounding box center [361, 244] width 63 height 9
type textarea "x"
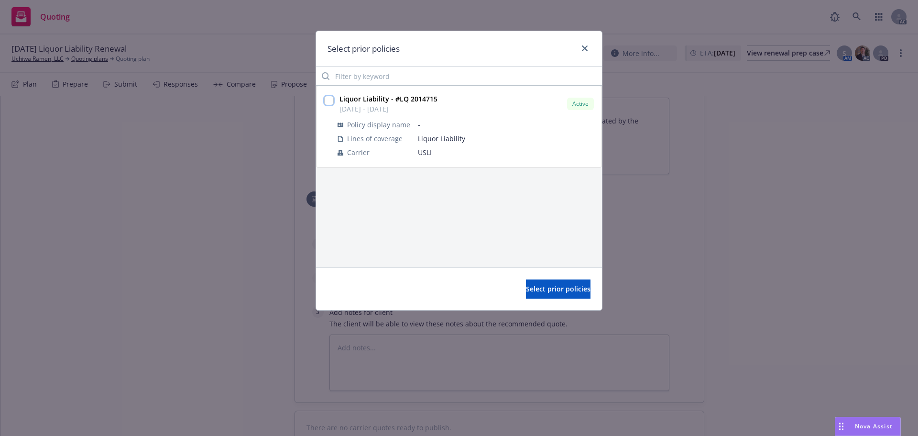
click at [332, 103] on input "checkbox" at bounding box center [329, 101] width 10 height 10
checkbox input "true"
click at [553, 286] on span "Select prior policies" at bounding box center [558, 288] width 65 height 9
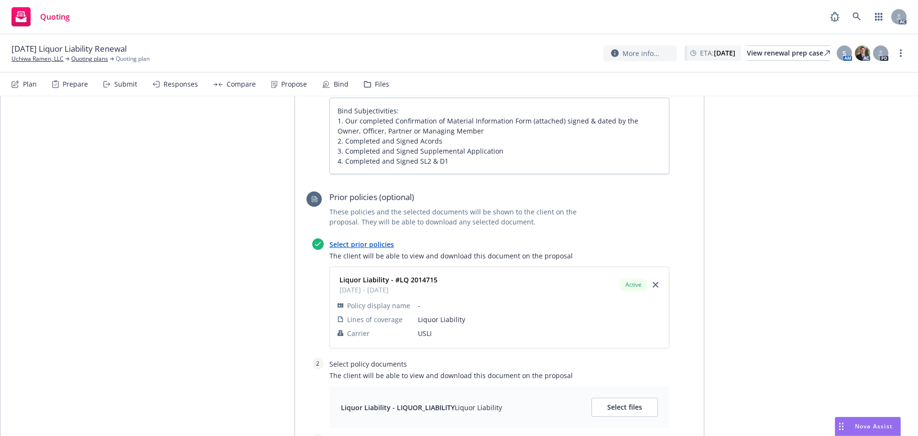
click at [609, 386] on div "Liquor Liability - LIQUOR_LIABILITY Liquor Liability Select files" at bounding box center [500, 407] width 340 height 42
click at [611, 398] on button "Select files" at bounding box center [625, 407] width 66 height 19
type textarea "x"
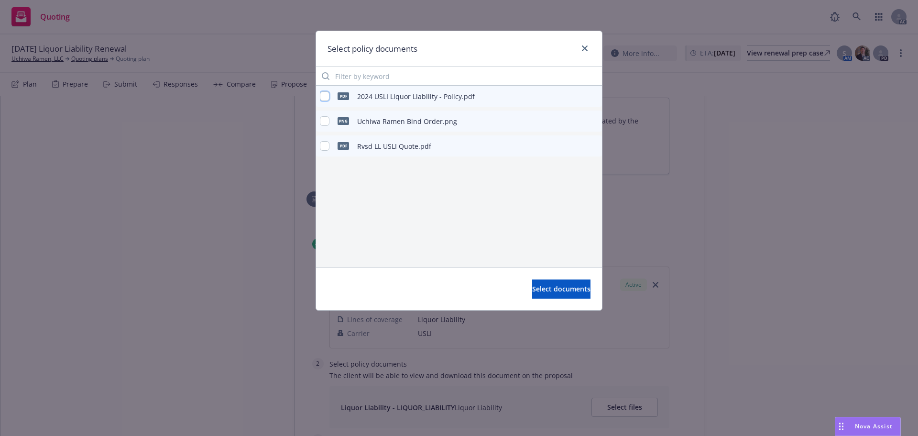
click at [329, 95] on input "checkbox" at bounding box center [325, 96] width 10 height 10
checkbox input "true"
click at [554, 288] on span "Select documents" at bounding box center [561, 288] width 58 height 9
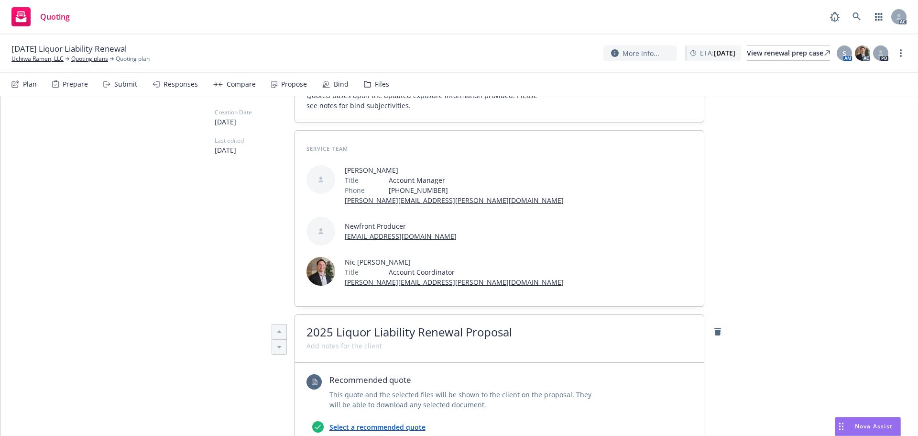
scroll to position [0, 0]
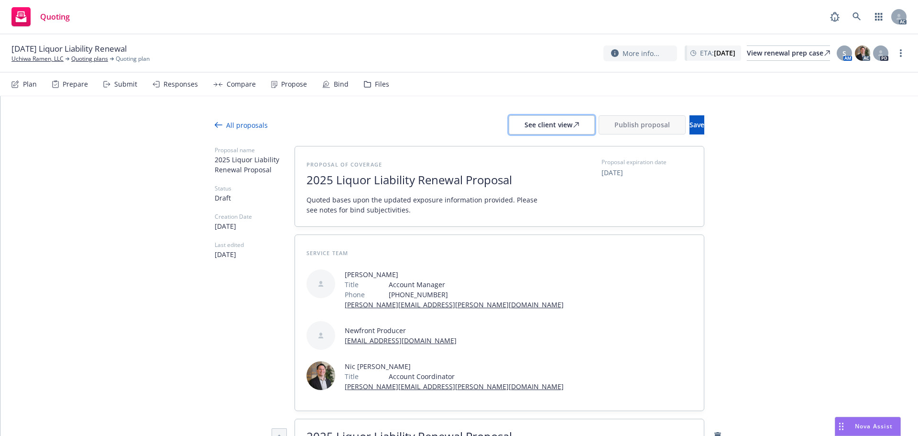
click at [525, 129] on div "See client view" at bounding box center [552, 125] width 55 height 18
type textarea "x"
